Goal: Task Accomplishment & Management: Complete application form

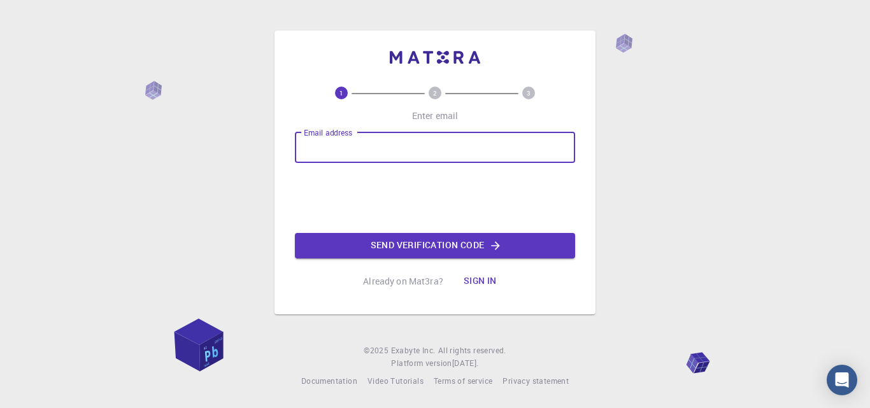
click at [360, 147] on input "Email address" at bounding box center [435, 147] width 280 height 31
type input "[EMAIL_ADDRESS][DOMAIN_NAME]"
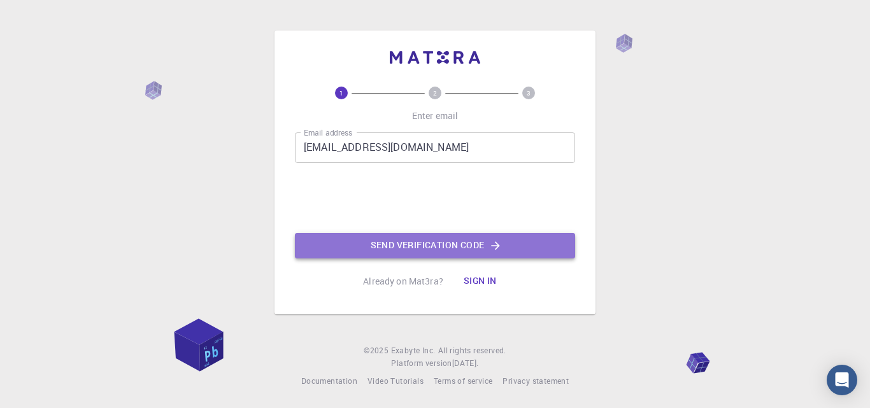
click at [380, 242] on button "Send verification code" at bounding box center [435, 245] width 280 height 25
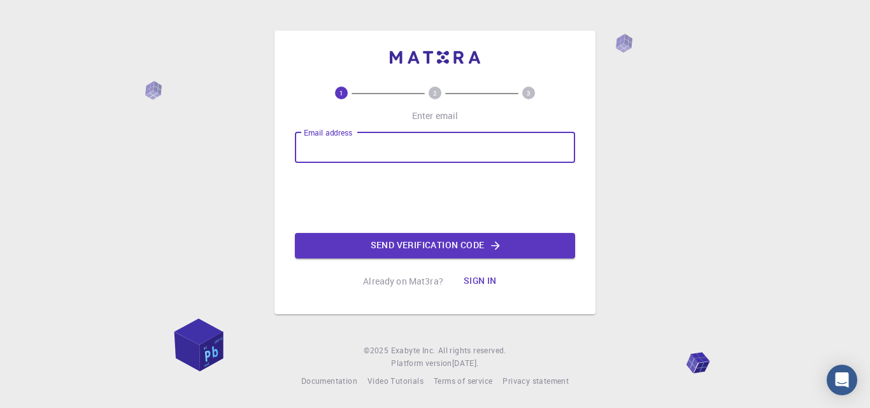
click at [402, 154] on input "Email address" at bounding box center [435, 147] width 280 height 31
type input "[EMAIL_ADDRESS][DOMAIN_NAME]"
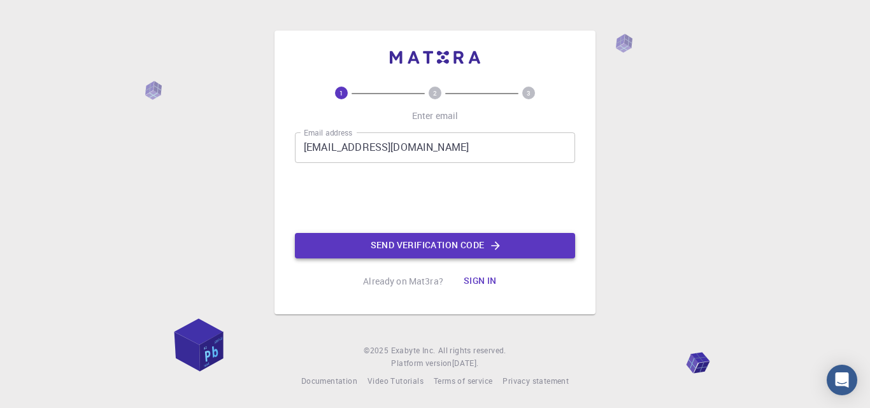
click at [424, 247] on button "Send verification code" at bounding box center [435, 245] width 280 height 25
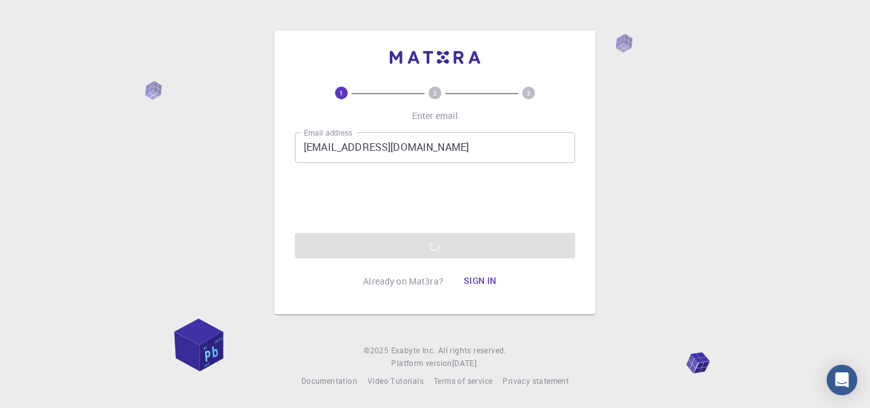
click at [424, 231] on div "Email address [EMAIL_ADDRESS][DOMAIN_NAME] Email address 0cAFcWeA7OBOb1y-CQ5cul…" at bounding box center [435, 195] width 280 height 126
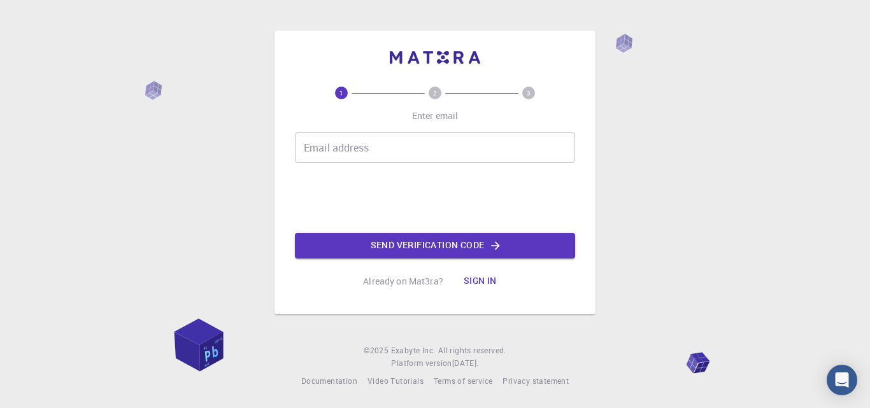
click at [365, 131] on div "1 2 3 Enter email Email address Email address Send verification code Already on…" at bounding box center [435, 191] width 280 height 208
click at [364, 151] on input "Email address" at bounding box center [435, 147] width 280 height 31
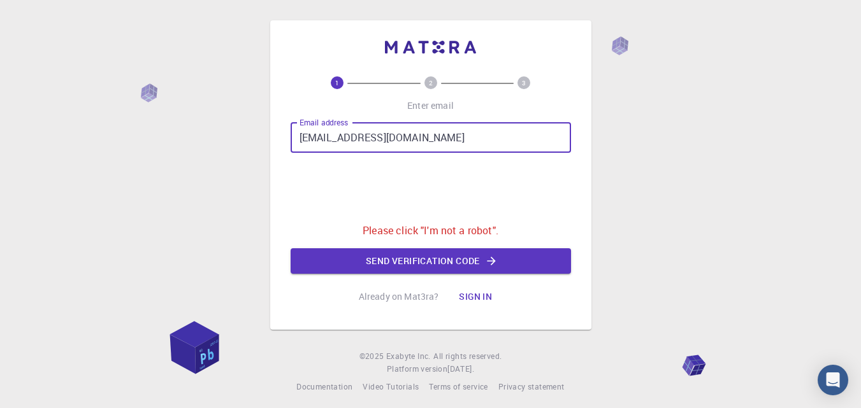
type input "[EMAIL_ADDRESS][DOMAIN_NAME]"
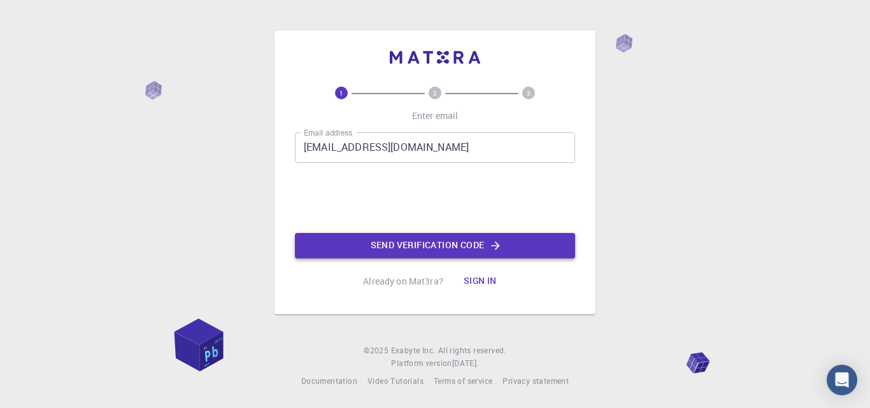
click at [457, 233] on button "Send verification code" at bounding box center [435, 245] width 280 height 25
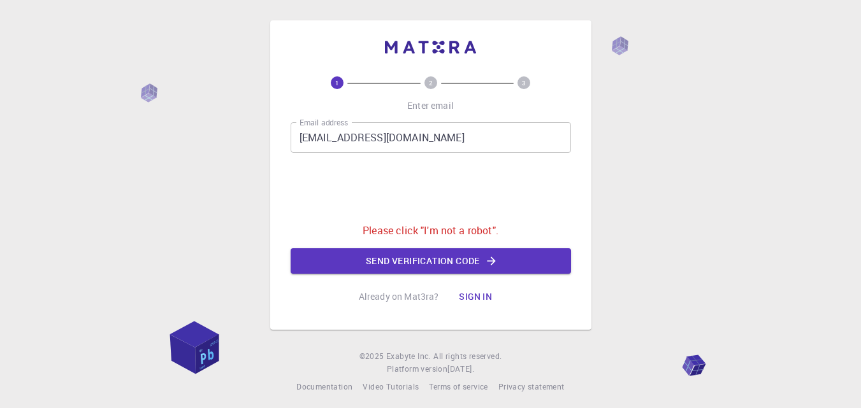
click at [478, 291] on button "Sign in" at bounding box center [475, 296] width 54 height 25
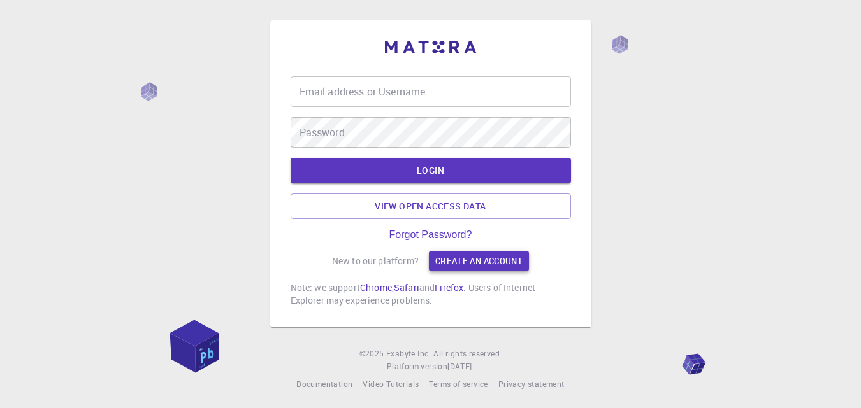
click at [450, 265] on link "Create an account" at bounding box center [479, 261] width 100 height 20
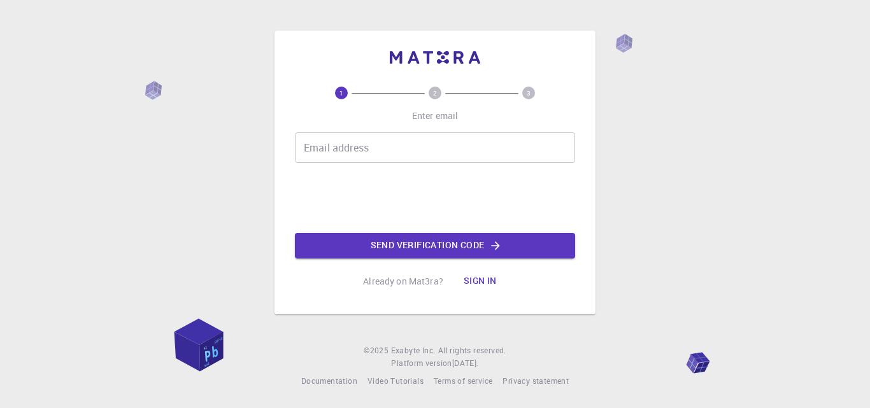
click at [417, 150] on input "Email address" at bounding box center [435, 147] width 280 height 31
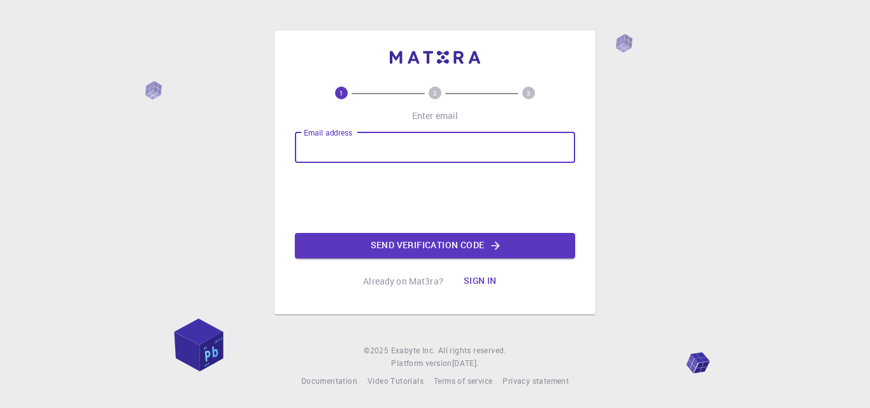
type input "[EMAIL_ADDRESS][DOMAIN_NAME]"
